Goal: Information Seeking & Learning: Find specific fact

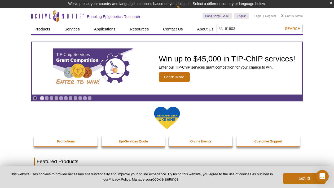
type input "61903"
click at [283, 26] on button "Search" at bounding box center [292, 28] width 19 height 5
click at [291, 28] on span "Search" at bounding box center [292, 29] width 15 height 4
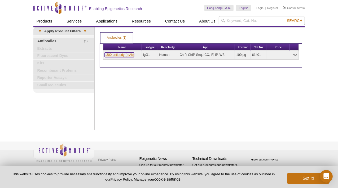
click at [118, 55] on link "p300 antibody (mAb)" at bounding box center [119, 54] width 29 height 5
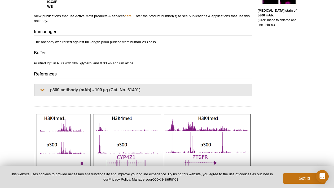
scroll to position [292, 0]
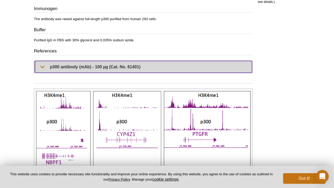
click at [45, 64] on summary "p300 antibody (mAb) - 100 µg (Cat. No. 61401)" at bounding box center [143, 67] width 217 height 12
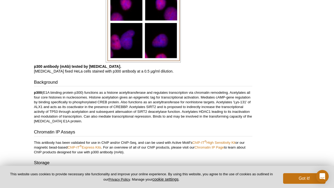
scroll to position [901, 0]
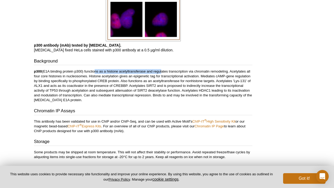
drag, startPoint x: 94, startPoint y: 73, endPoint x: 164, endPoint y: 73, distance: 70.5
click at [164, 73] on p "p300 (E1A binding protein p300) functions as a histone acetyltransferase and re…" at bounding box center [143, 85] width 218 height 33
drag, startPoint x: 164, startPoint y: 73, endPoint x: 175, endPoint y: 84, distance: 15.4
click at [175, 84] on p "p300 (E1A binding protein p300) functions as a histone acetyltransferase and re…" at bounding box center [143, 85] width 218 height 33
click at [64, 77] on p "p300 (E1A binding protein p300) functions as a histone acetyltransferase and re…" at bounding box center [143, 85] width 218 height 33
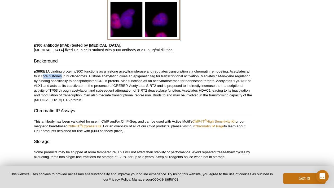
drag, startPoint x: 41, startPoint y: 75, endPoint x: 60, endPoint y: 76, distance: 19.4
click at [60, 76] on p "p300 (E1A binding protein p300) functions as a histone acetyltransferase and re…" at bounding box center [143, 85] width 218 height 33
drag, startPoint x: 60, startPoint y: 76, endPoint x: 85, endPoint y: 97, distance: 32.3
click at [82, 100] on p "p300 (E1A binding protein p300) functions as a histone acetyltransferase and re…" at bounding box center [143, 85] width 218 height 33
drag, startPoint x: 73, startPoint y: 81, endPoint x: 101, endPoint y: 80, distance: 28.6
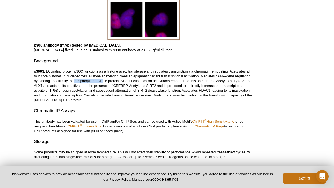
click at [101, 80] on p "p300 (E1A binding protein p300) functions as a histone acetyltransferase and re…" at bounding box center [143, 85] width 218 height 33
click at [118, 100] on p "p300 (E1A binding protein p300) functions as a histone acetyltransferase and re…" at bounding box center [143, 85] width 218 height 33
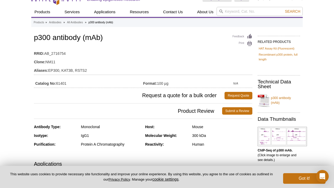
scroll to position [0, 0]
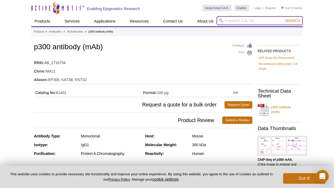
click at [241, 21] on input "search" at bounding box center [260, 20] width 86 height 9
type input "B"
type input "CBP"
click at [283, 18] on button "Search" at bounding box center [292, 20] width 19 height 5
